Goal: Use online tool/utility: Utilize a website feature to perform a specific function

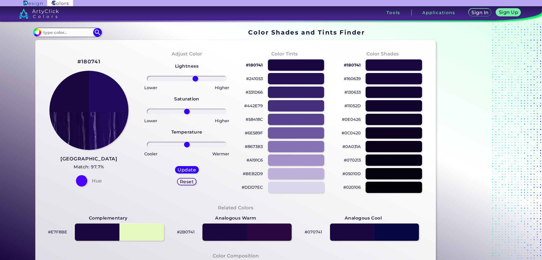
drag, startPoint x: 186, startPoint y: 77, endPoint x: 194, endPoint y: 77, distance: 7.9
click at [194, 77] on input "range" at bounding box center [187, 79] width 80 height 6
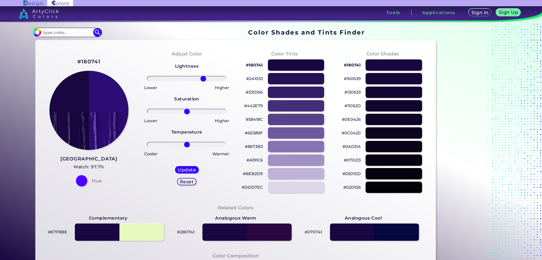
drag, startPoint x: 194, startPoint y: 77, endPoint x: 202, endPoint y: 75, distance: 8.3
click at [202, 76] on input "range" at bounding box center [187, 79] width 80 height 6
drag, startPoint x: 202, startPoint y: 75, endPoint x: 169, endPoint y: 82, distance: 34.1
click at [169, 82] on div "Lightness Saturation Temperature Lower Higher Lower Higher Cooler Warmer Update…" at bounding box center [186, 126] width 89 height 136
click at [162, 76] on input "range" at bounding box center [187, 79] width 80 height 6
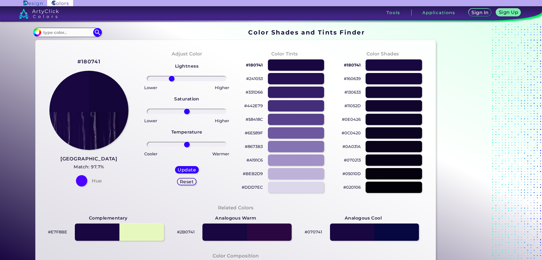
drag, startPoint x: 163, startPoint y: 78, endPoint x: 170, endPoint y: 78, distance: 7.6
type input "-41"
click at [170, 78] on input "range" at bounding box center [187, 79] width 80 height 6
drag, startPoint x: 187, startPoint y: 111, endPoint x: 199, endPoint y: 113, distance: 12.0
type input "36"
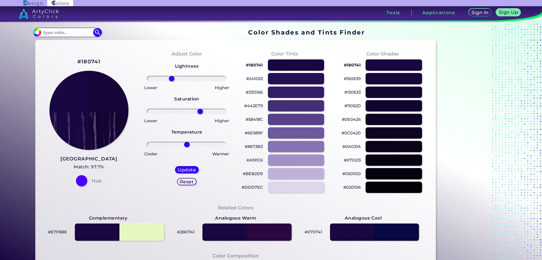
click at [199, 113] on input "range" at bounding box center [187, 111] width 80 height 6
click at [371, 230] on div at bounding box center [375, 232] width 90 height 18
type input "#070741"
type input "0"
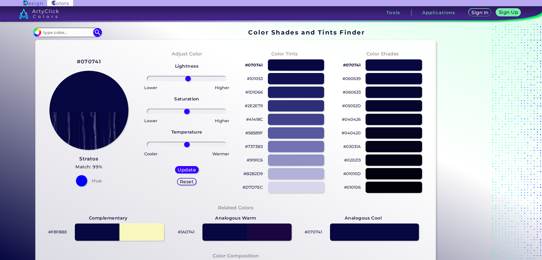
drag, startPoint x: 184, startPoint y: 81, endPoint x: 186, endPoint y: 84, distance: 3.9
type input "3"
click at [186, 81] on input "range" at bounding box center [187, 79] width 80 height 6
click at [299, 155] on div at bounding box center [296, 160] width 57 height 12
type input "#9191c6"
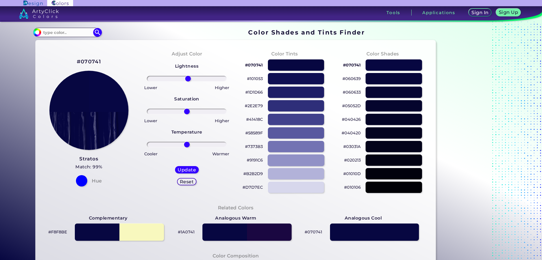
type input "0"
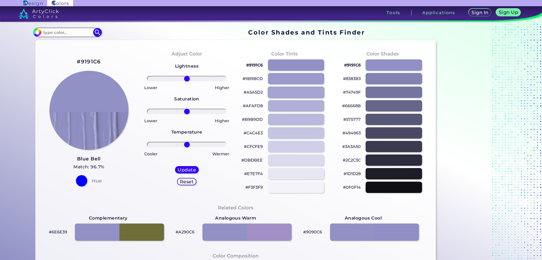
click at [304, 89] on div at bounding box center [296, 92] width 57 height 12
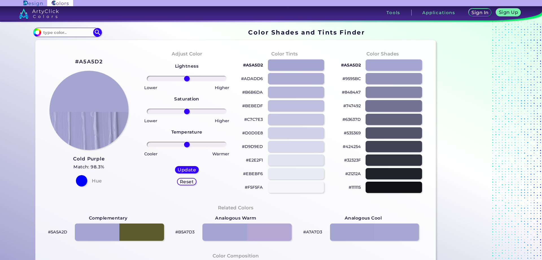
click at [394, 103] on div at bounding box center [394, 106] width 57 height 12
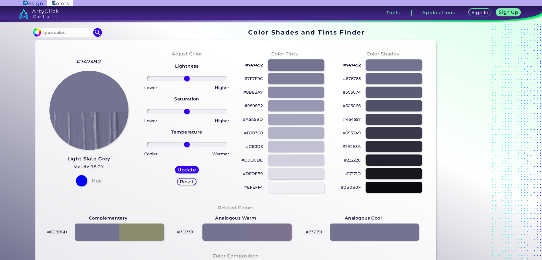
click at [294, 70] on div at bounding box center [296, 65] width 57 height 12
click at [192, 172] on div "Update" at bounding box center [186, 169] width 23 height 7
type input "#737391"
